Goal: Information Seeking & Learning: Learn about a topic

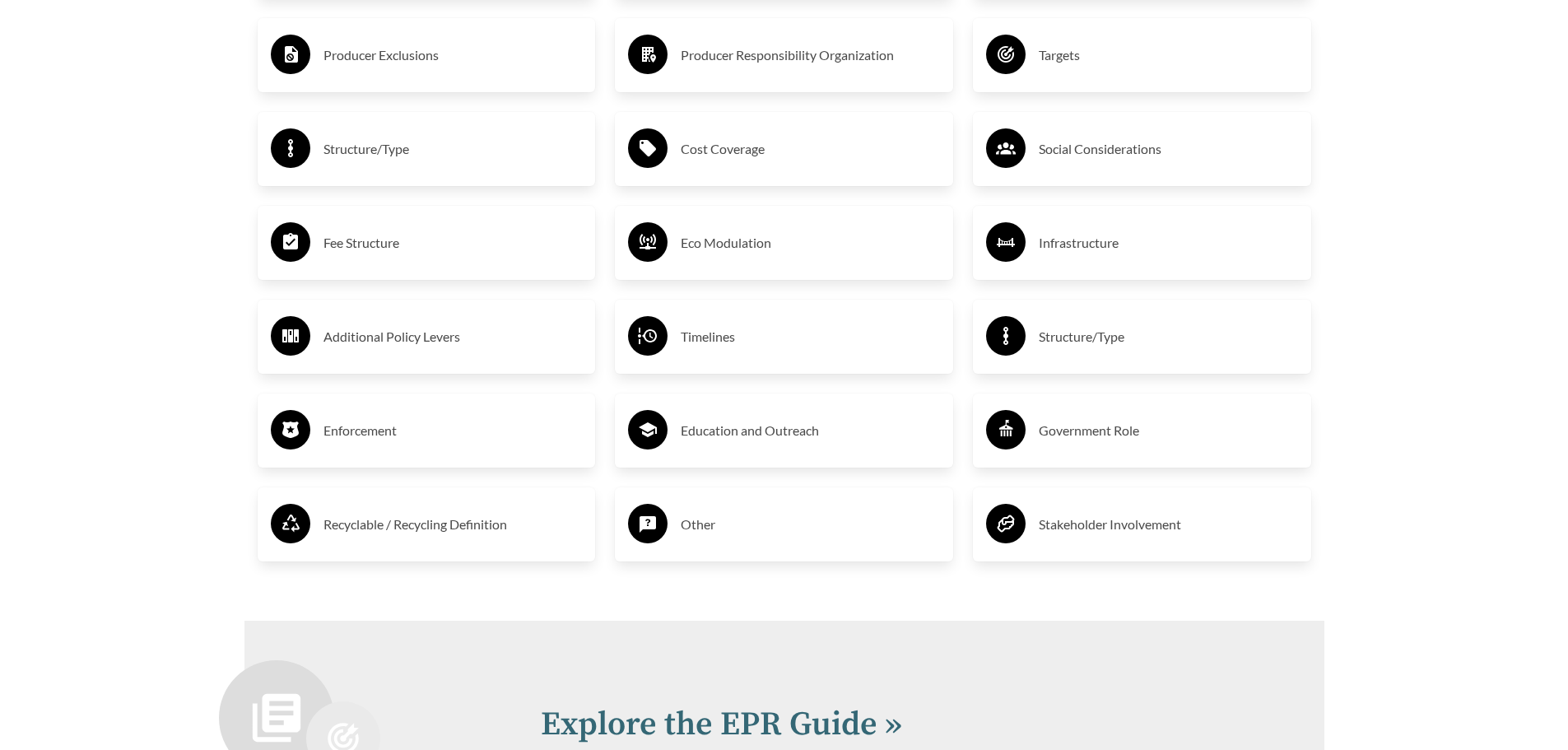
scroll to position [3047, 0]
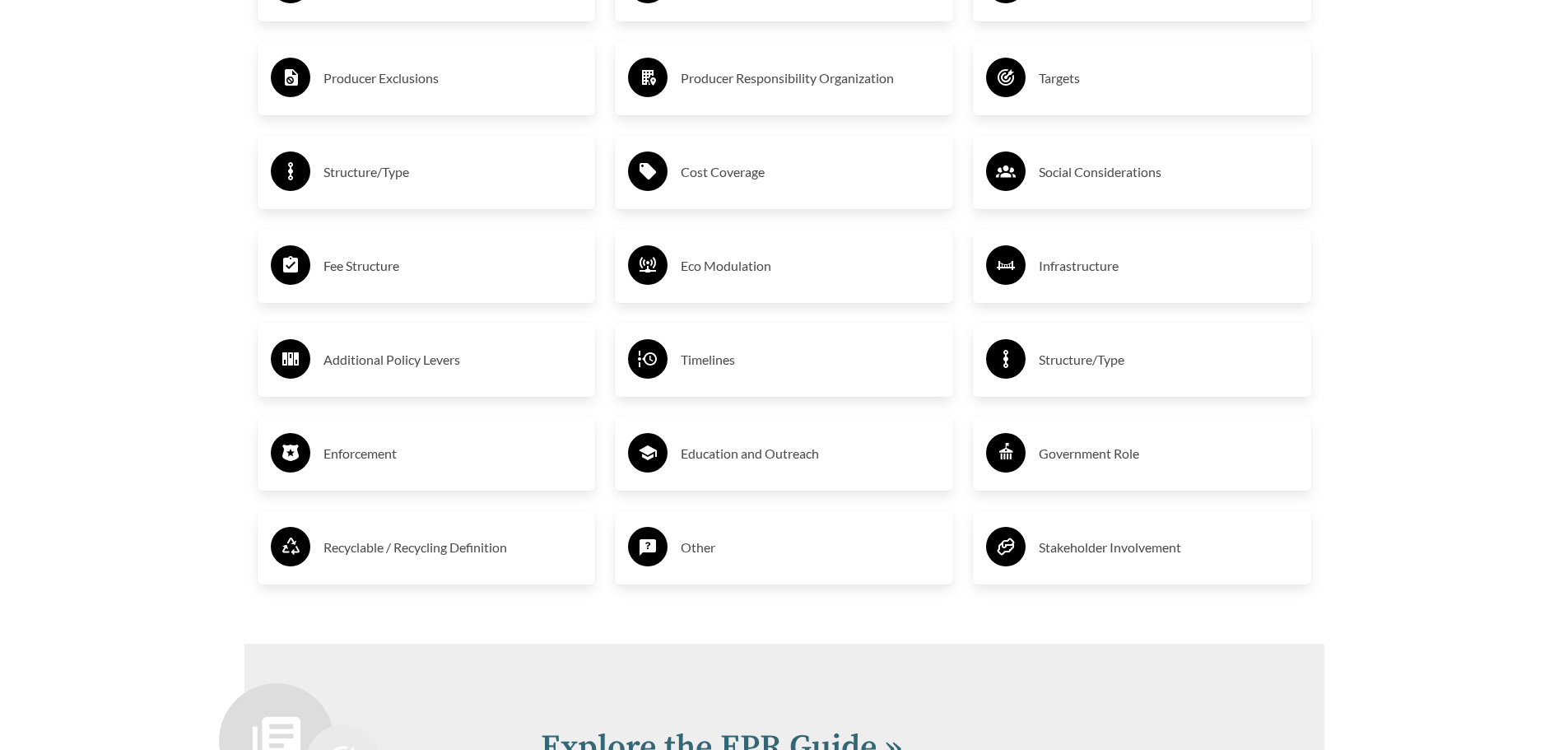
click at [384, 261] on h3 "Fee Structure" at bounding box center [453, 266] width 259 height 27
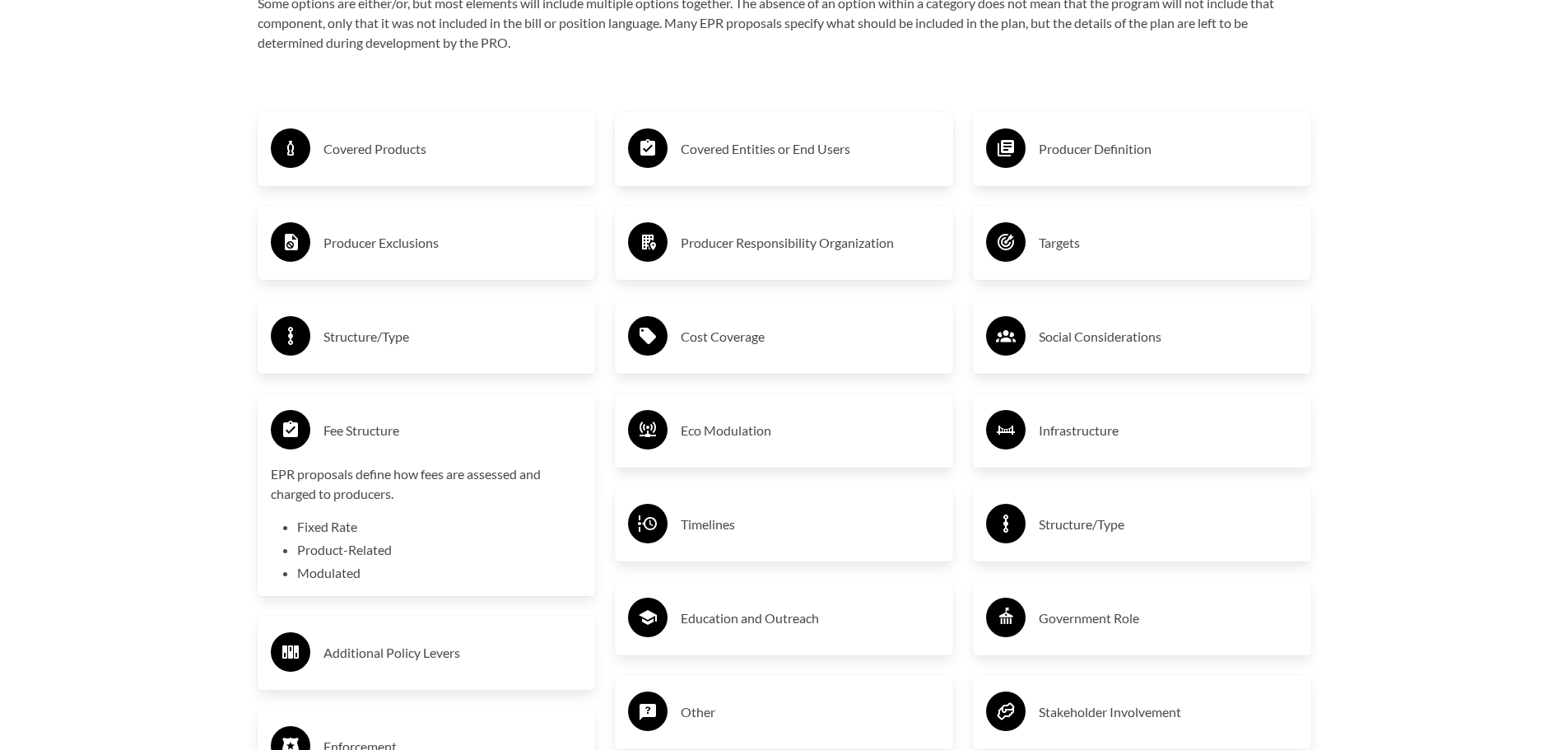
scroll to position [2717, 0]
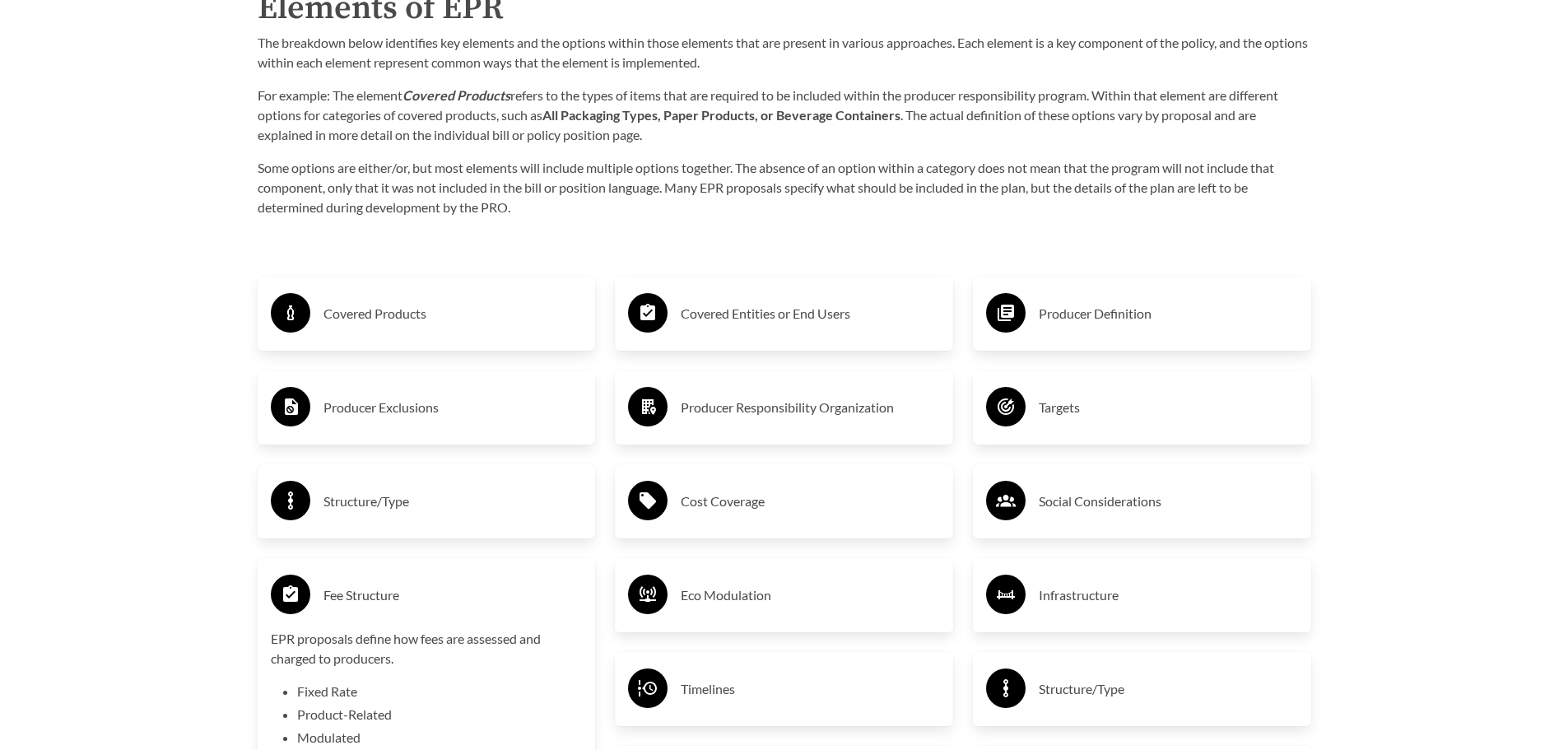
click at [1078, 317] on h3 "Producer Definition" at bounding box center [1168, 314] width 259 height 27
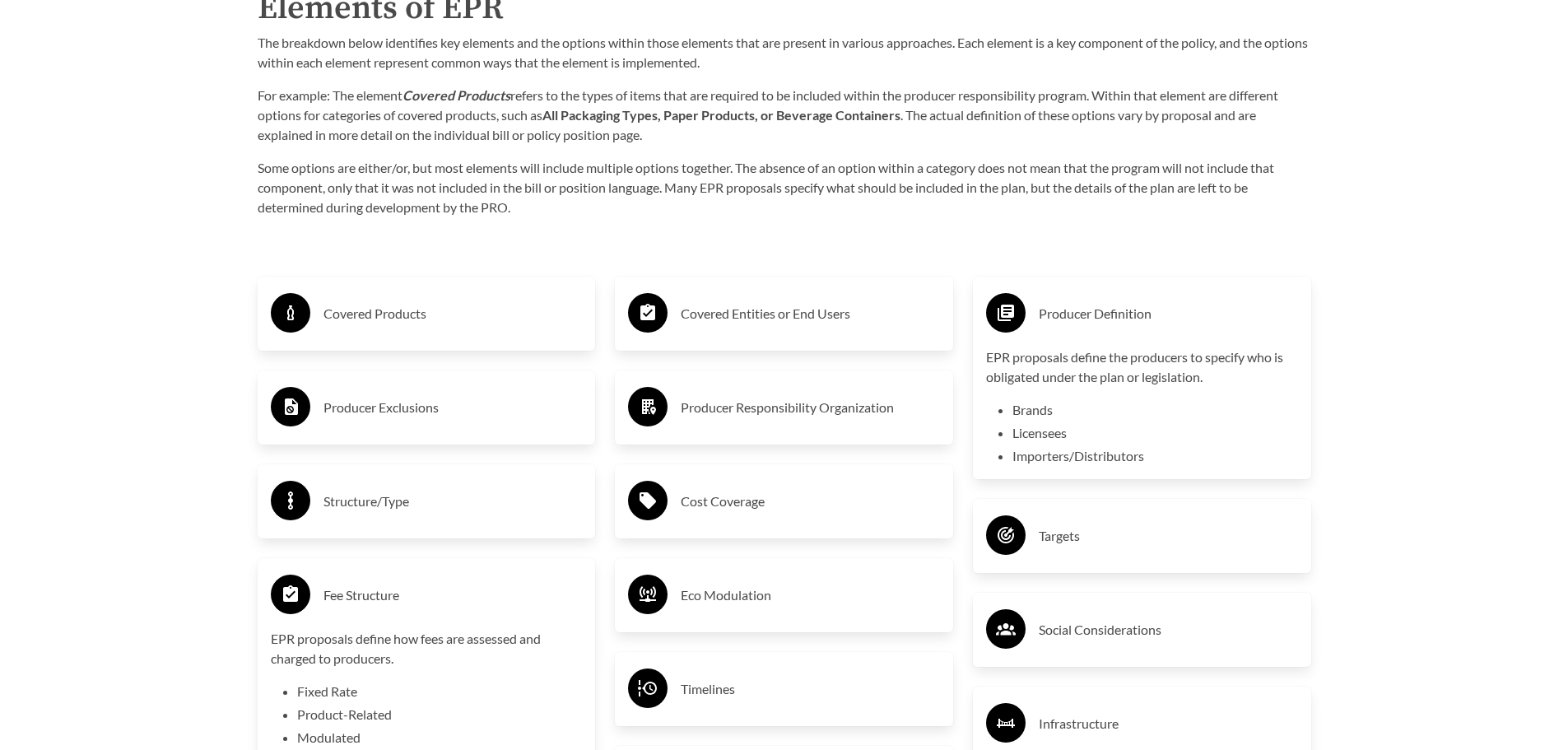
scroll to position [2800, 0]
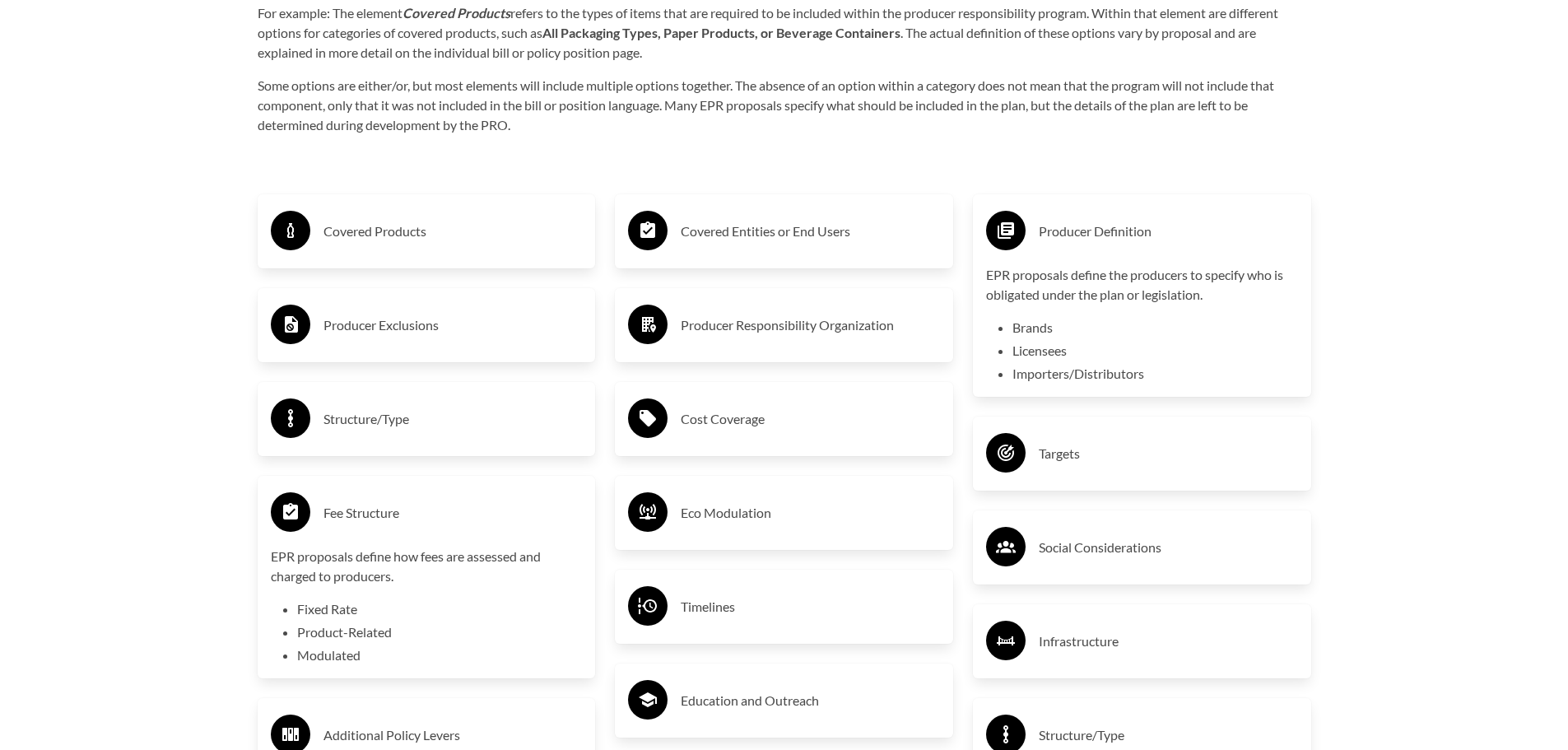
click at [380, 237] on h3 "Covered Products" at bounding box center [453, 231] width 259 height 27
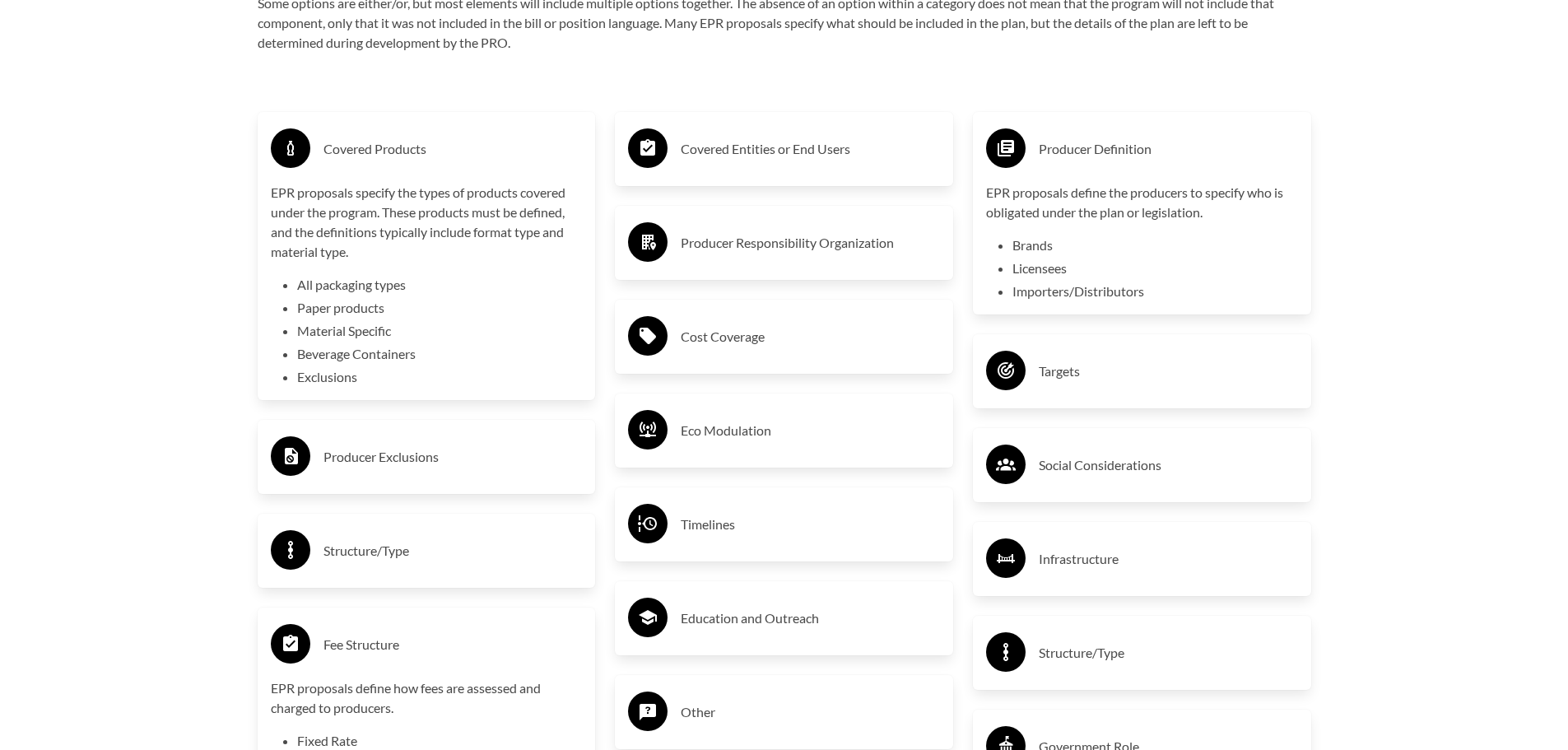
scroll to position [2965, 0]
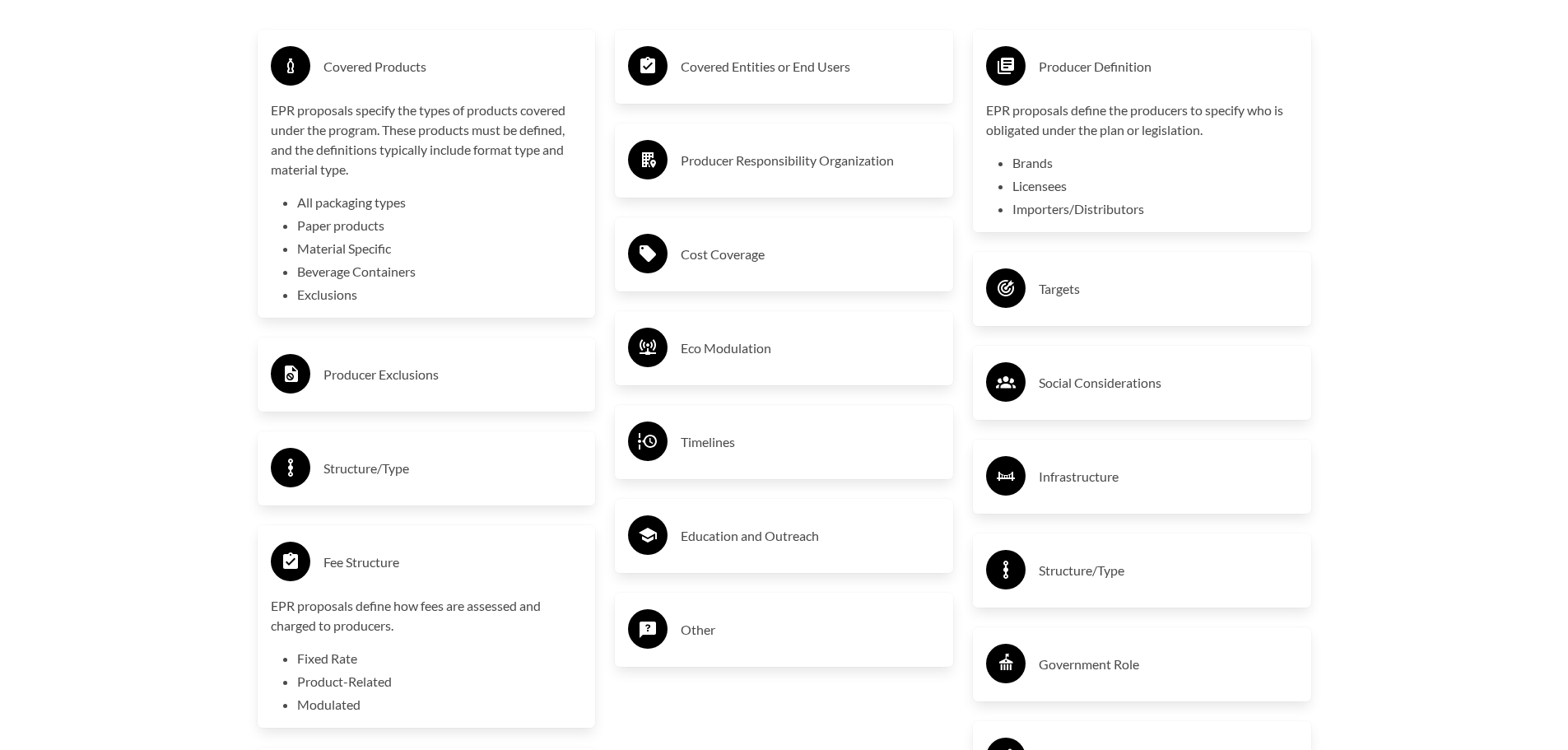
click at [412, 383] on h3 "Producer Exclusions" at bounding box center [453, 375] width 259 height 27
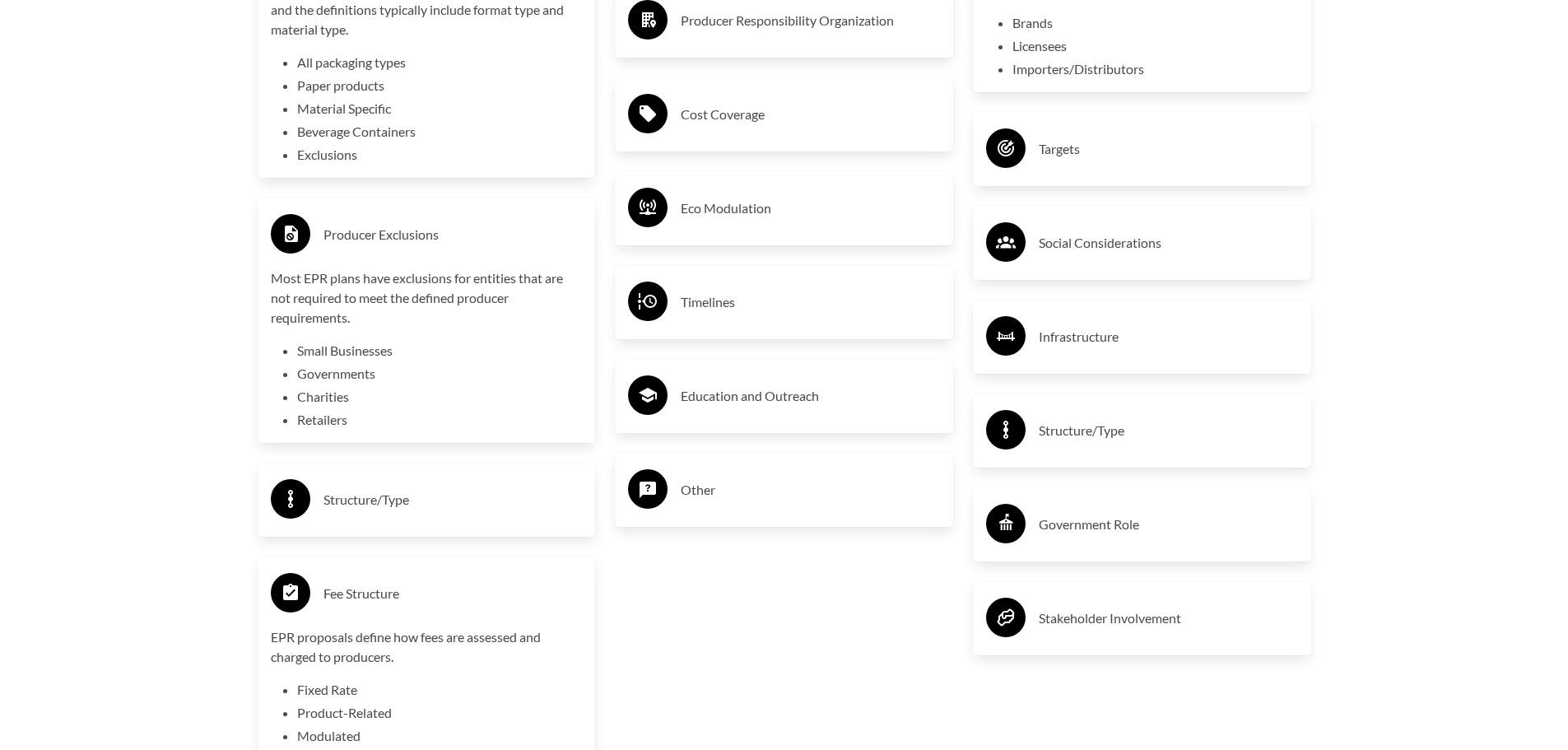
scroll to position [3130, 0]
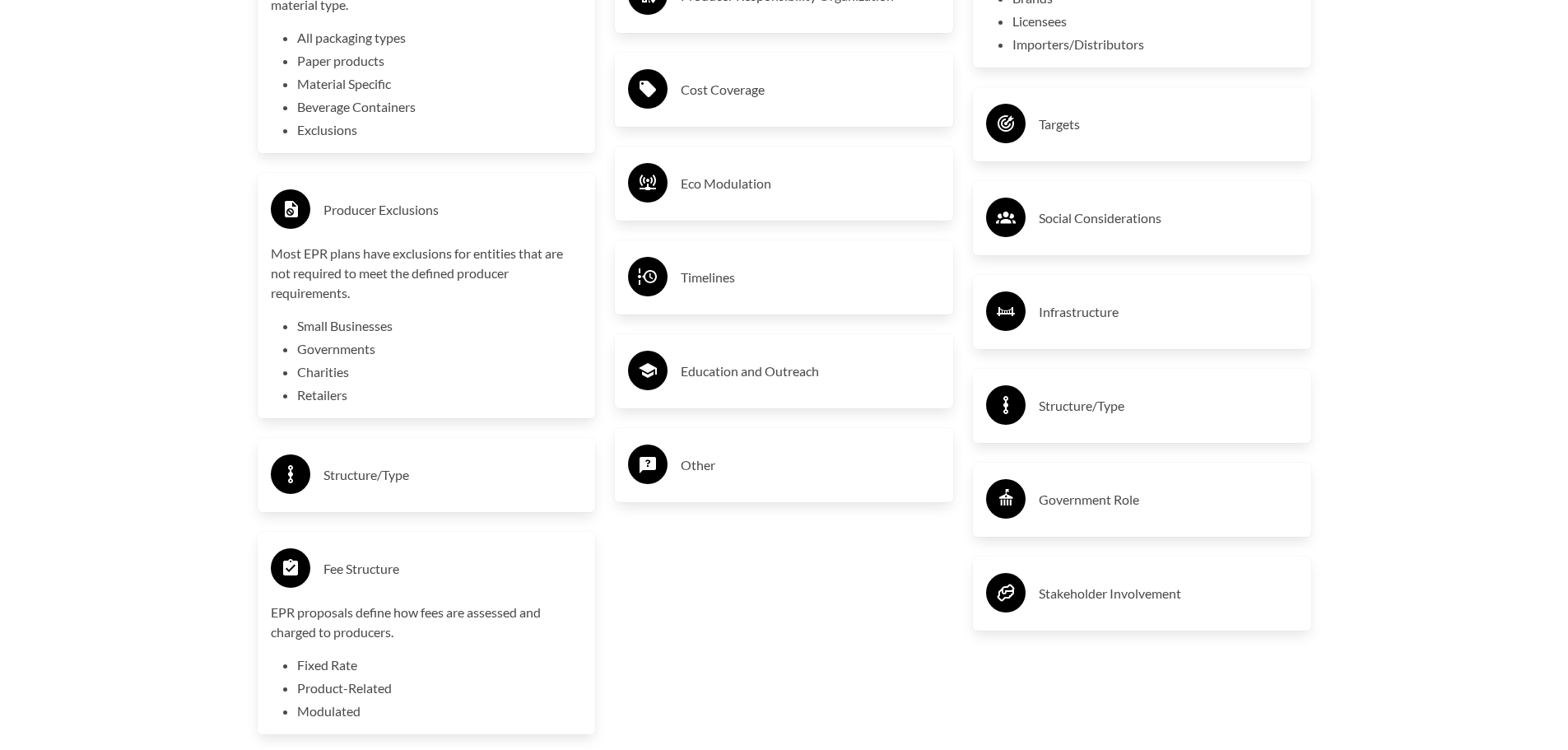
click at [384, 479] on h3 "Structure/Type" at bounding box center [453, 475] width 259 height 27
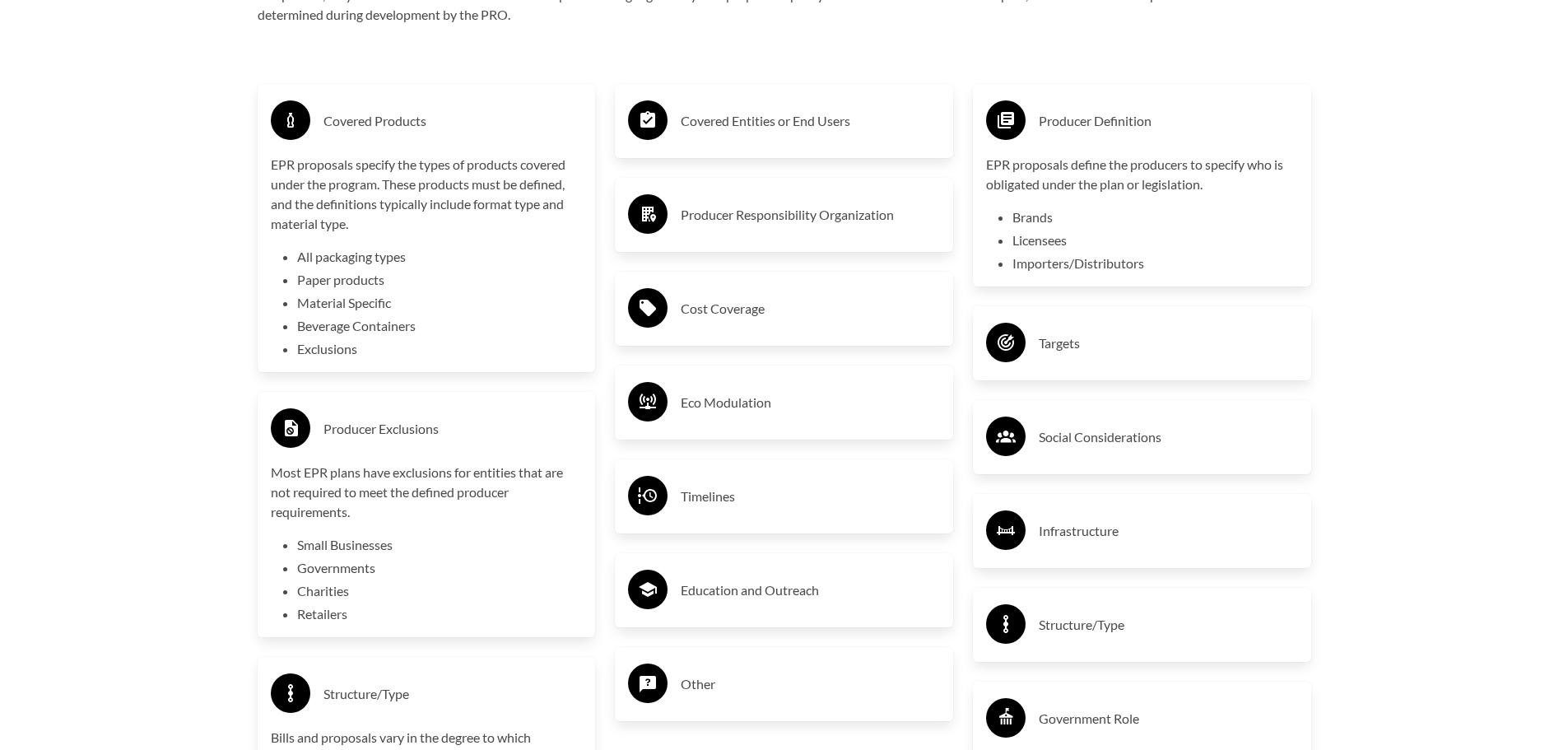
scroll to position [2882, 0]
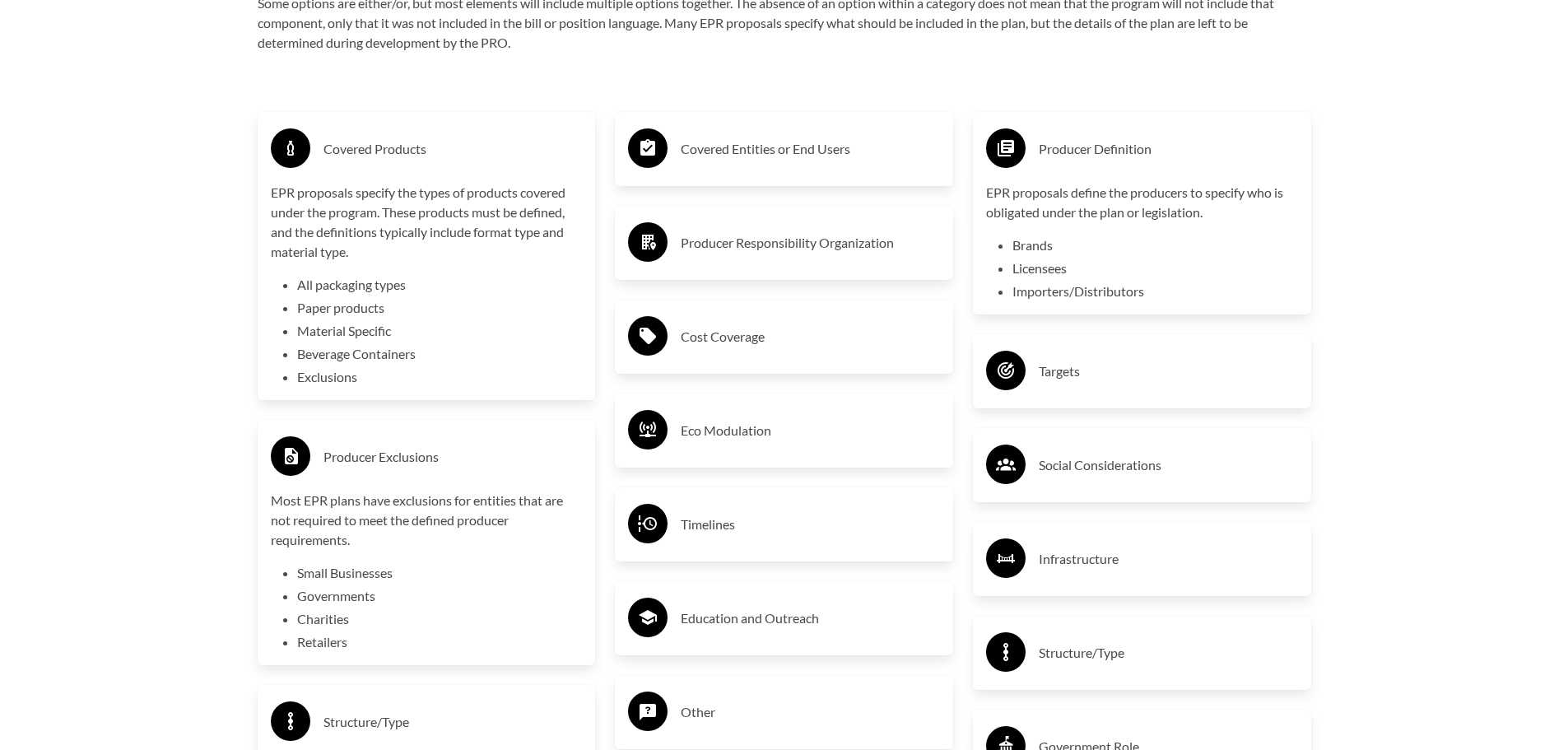
click at [760, 154] on h3 "Covered Entities or End Users" at bounding box center [810, 149] width 259 height 27
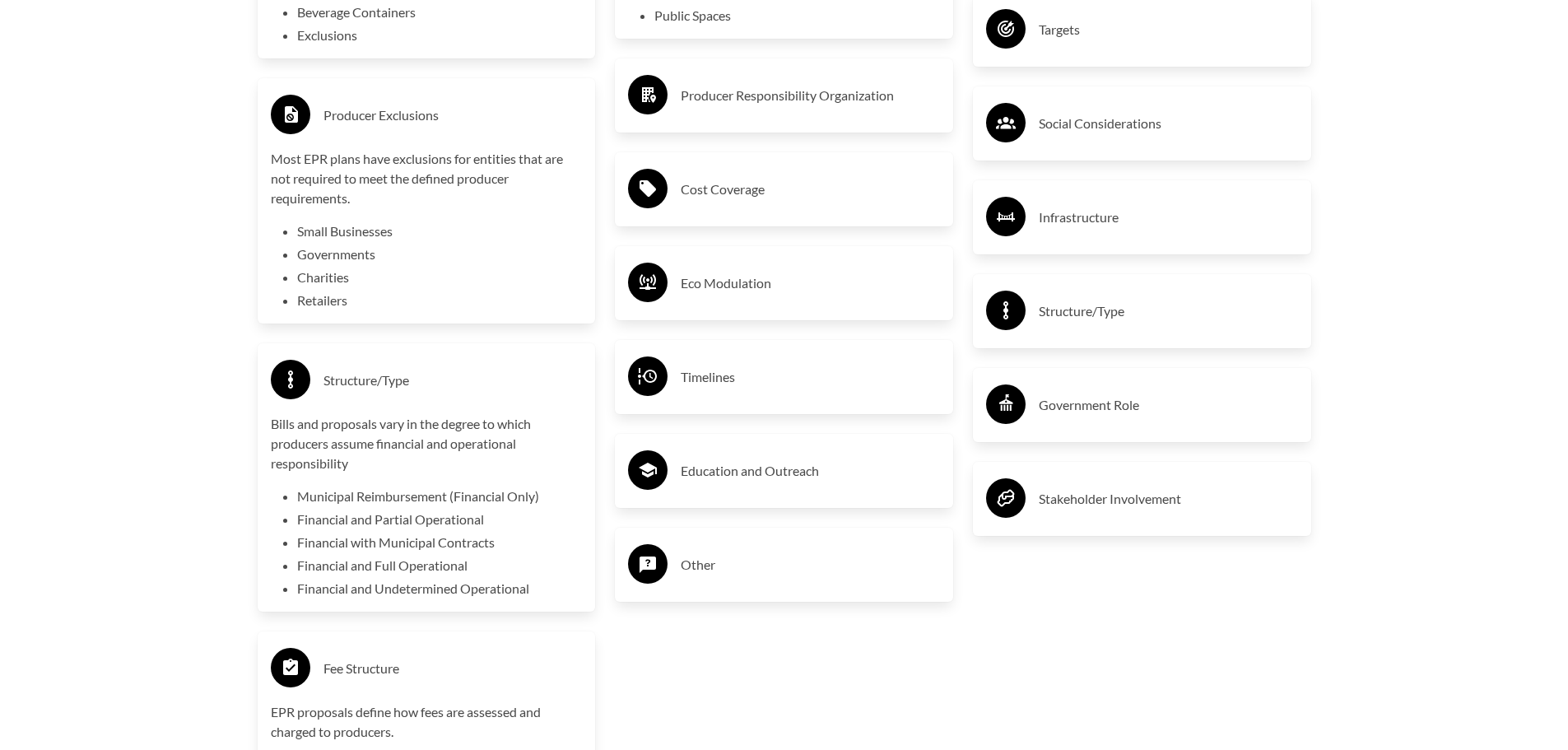
scroll to position [3294, 0]
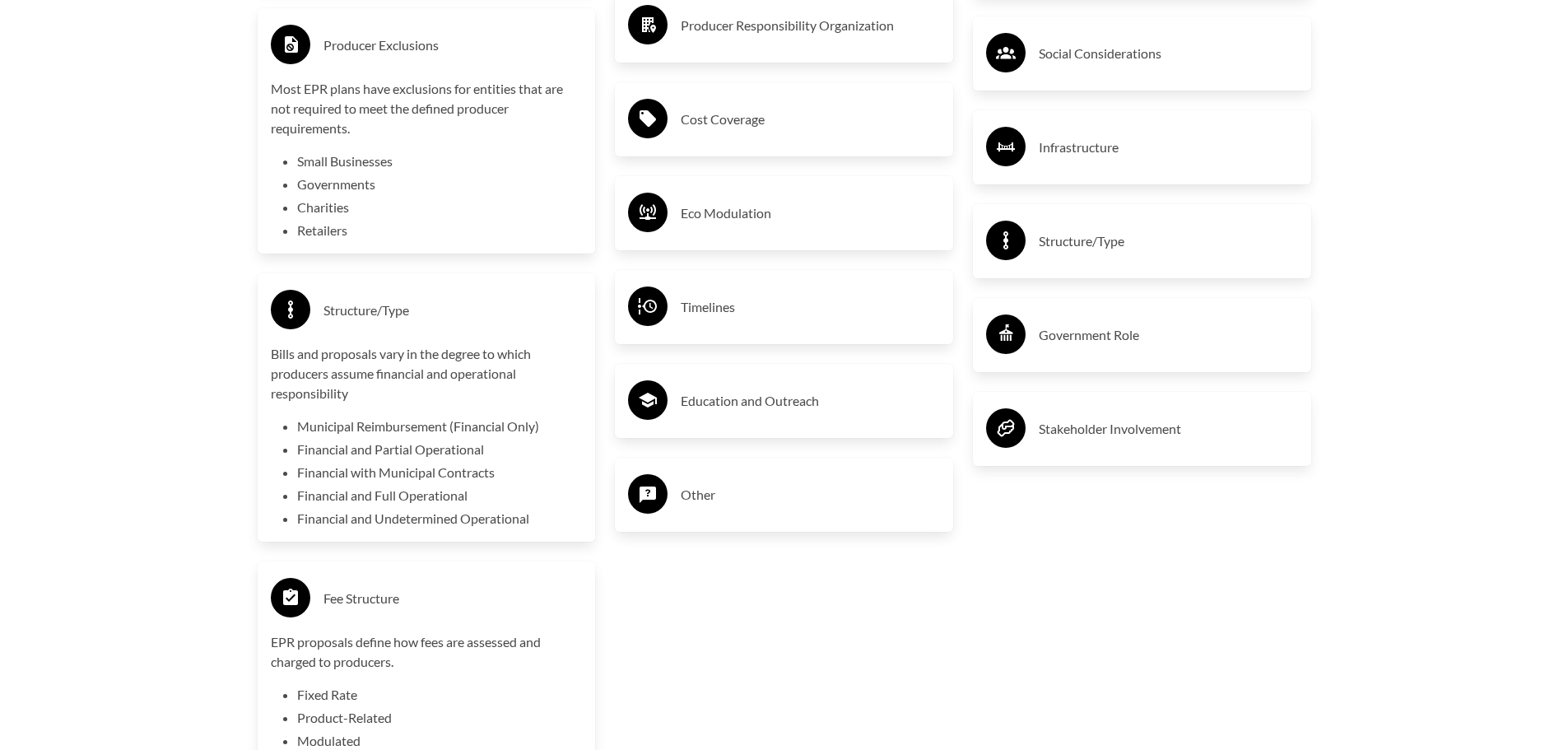
click at [718, 129] on h3 "Cost Coverage" at bounding box center [810, 119] width 259 height 27
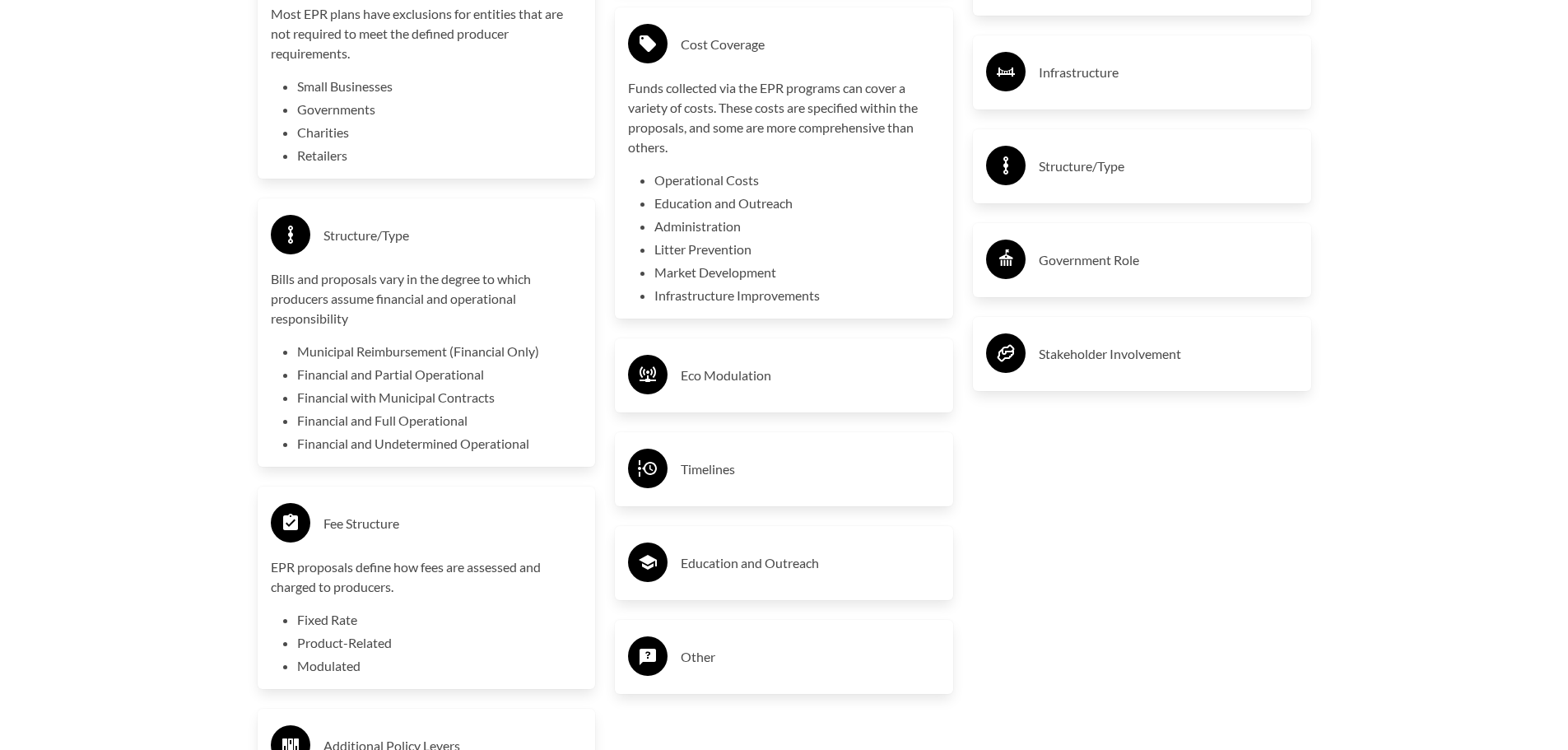
scroll to position [3459, 0]
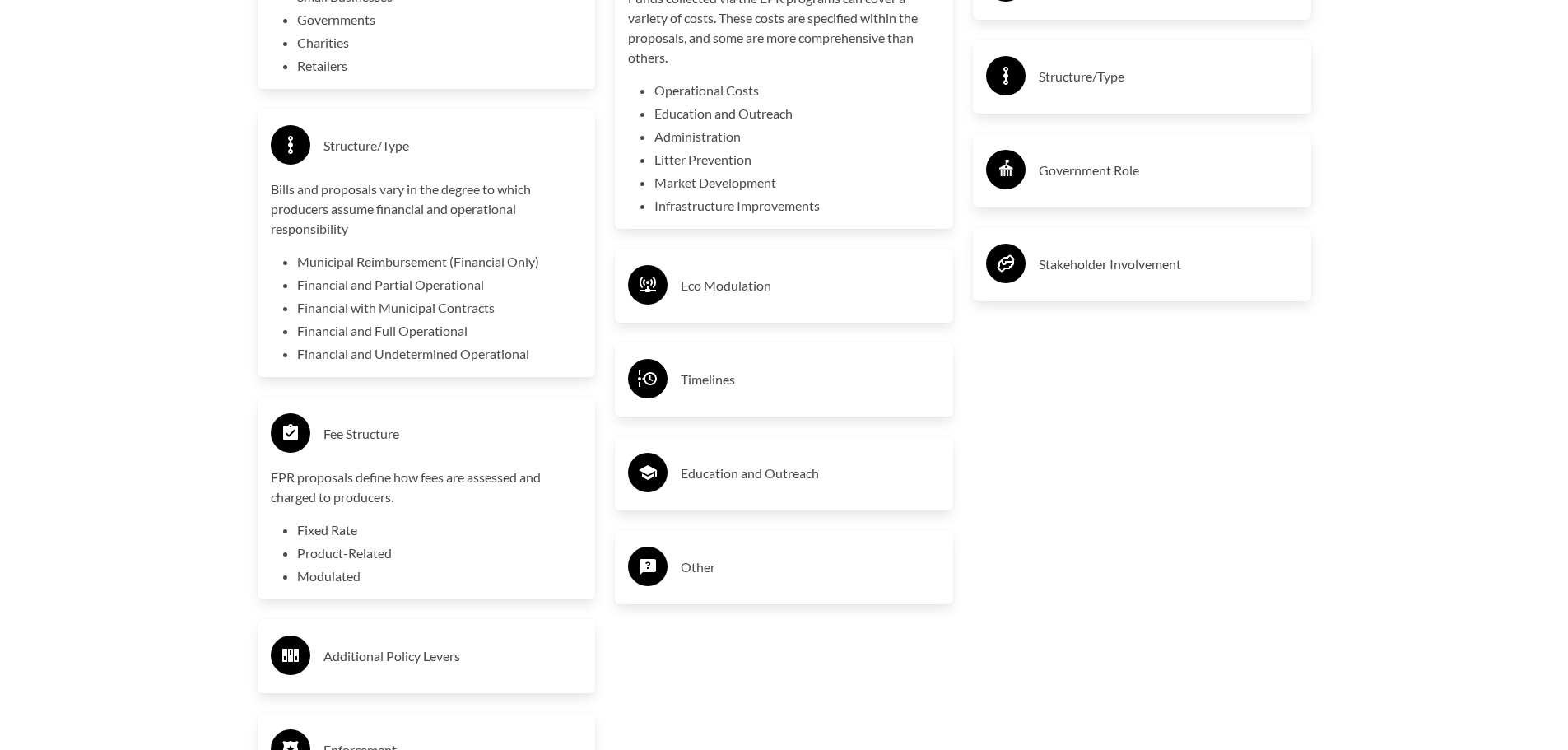
click at [725, 384] on h3 "Timelines" at bounding box center [810, 379] width 259 height 27
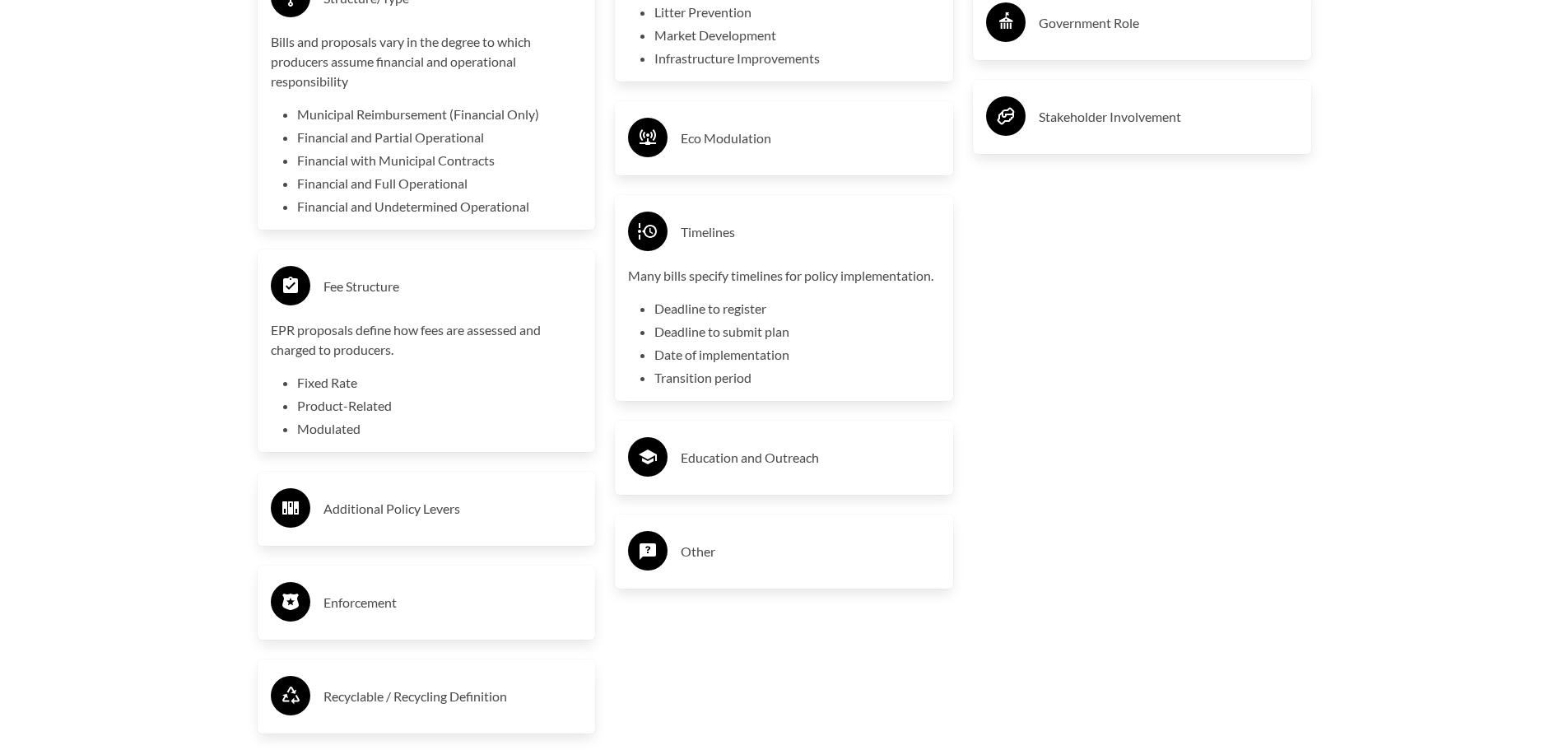
scroll to position [3624, 0]
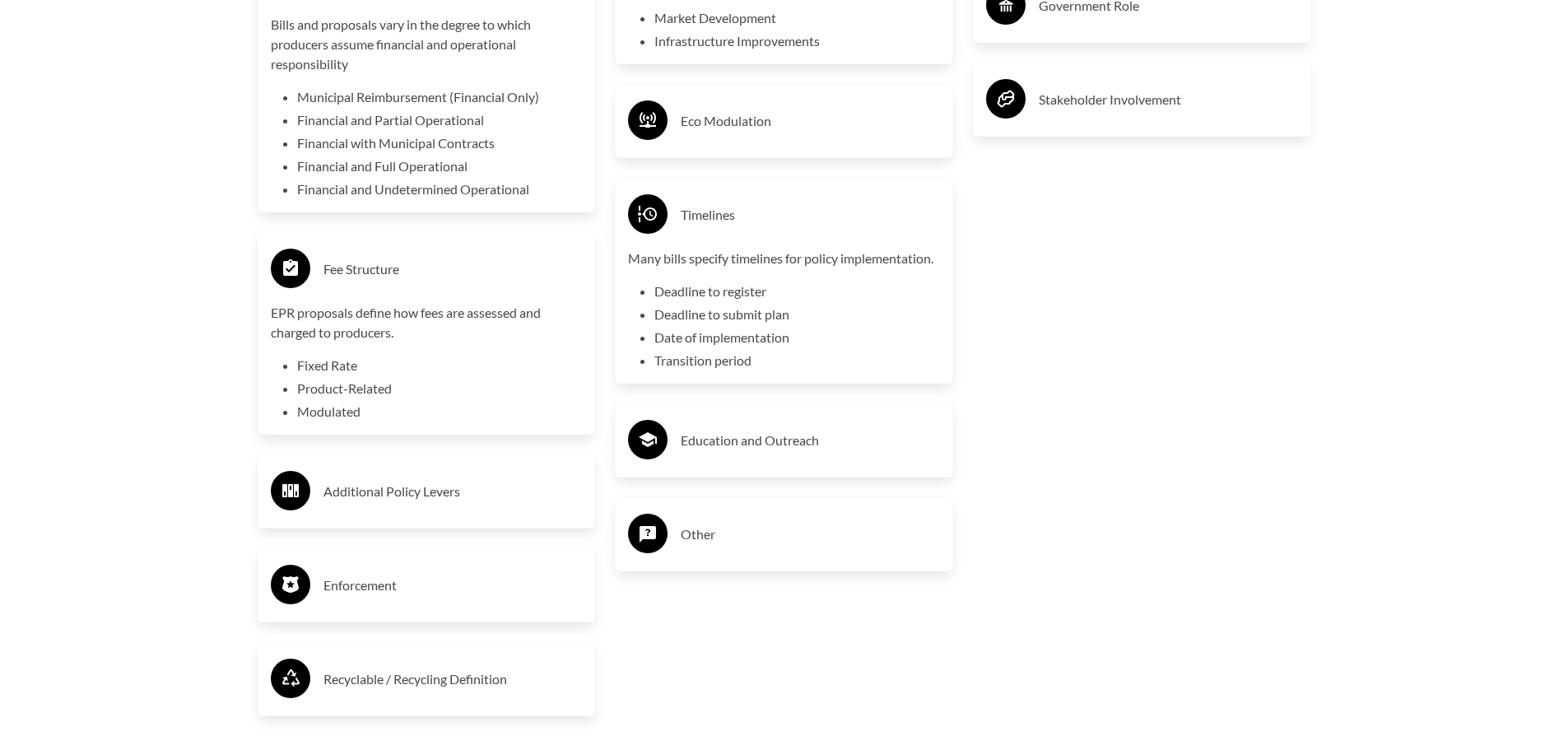
click at [776, 448] on h3 "Education and Outreach" at bounding box center [810, 440] width 259 height 27
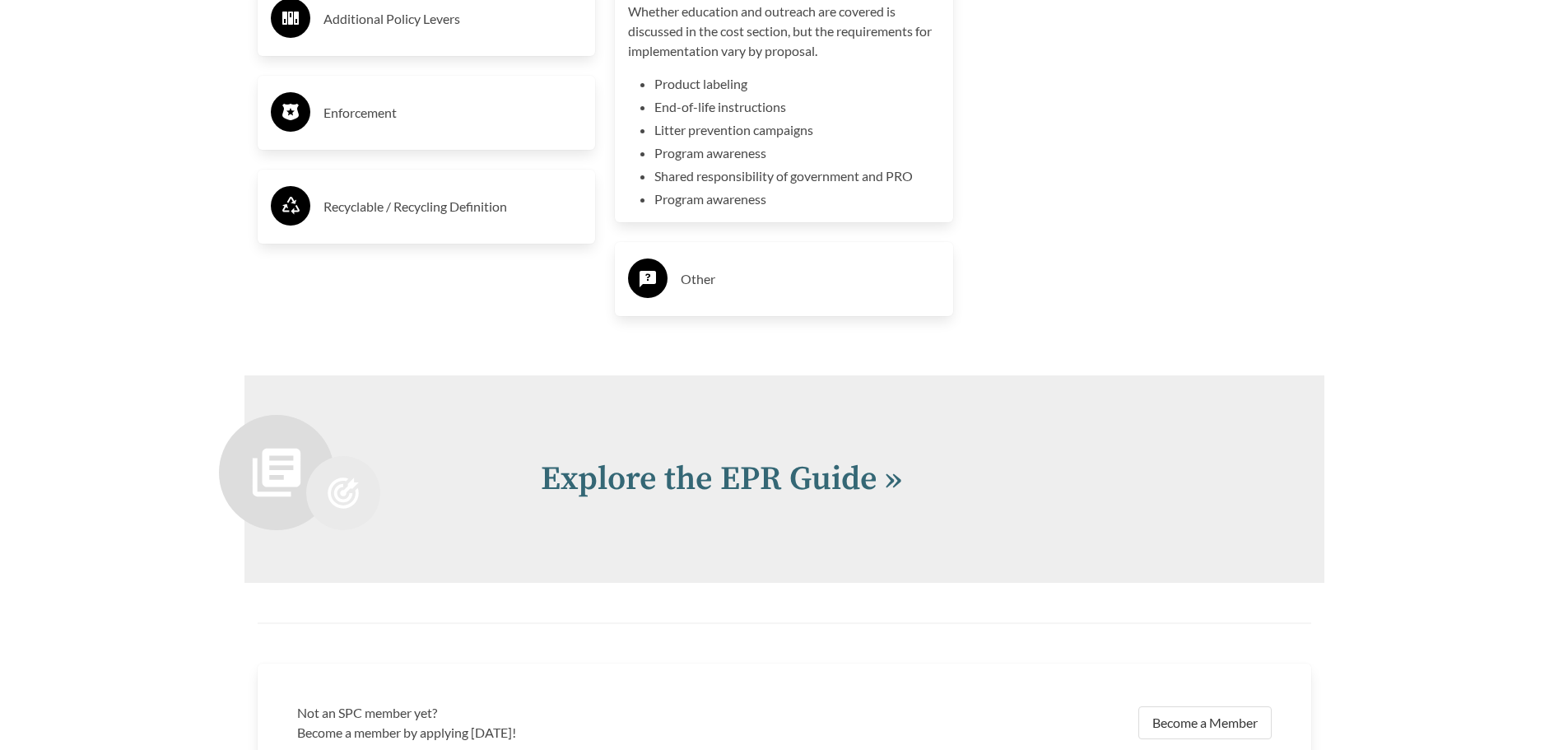
scroll to position [4416, 0]
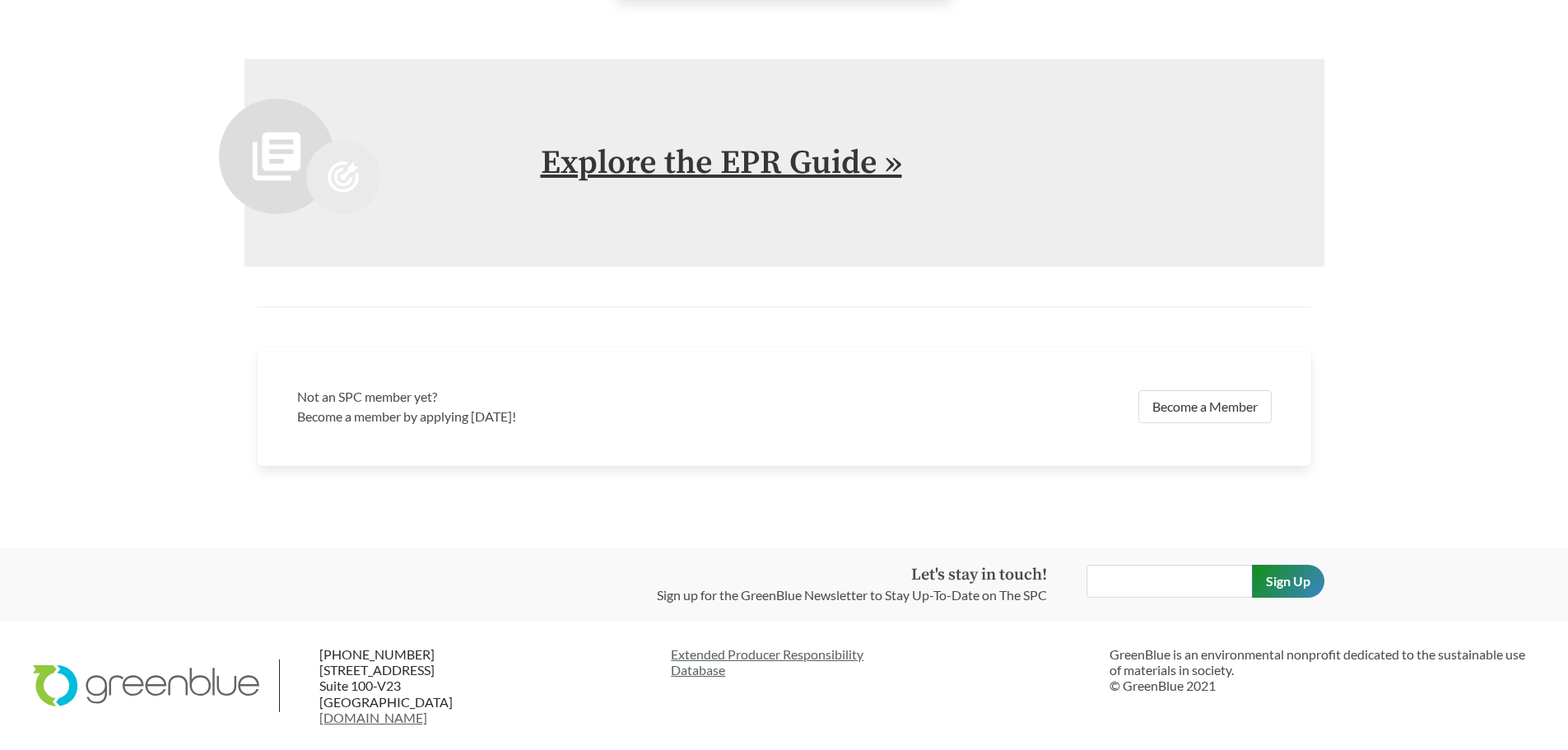
click at [877, 164] on link "Explore the EPR Guide »" at bounding box center [721, 163] width 361 height 41
